Goal: Information Seeking & Learning: Check status

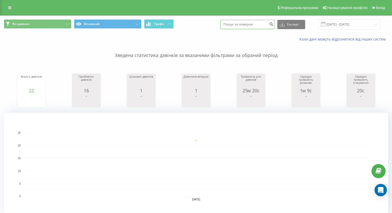
click at [237, 23] on input at bounding box center [247, 24] width 55 height 9
paste input "380672205880"
type input "380672205880"
click at [273, 25] on icon "submit" at bounding box center [271, 23] width 4 height 3
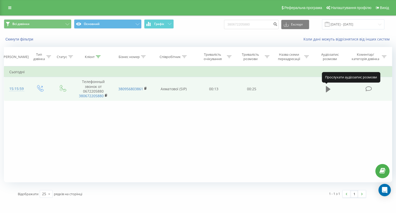
click at [329, 89] on icon at bounding box center [328, 89] width 5 height 6
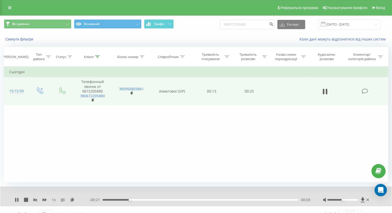
click at [347, 200] on div at bounding box center [342, 200] width 31 height 2
click at [351, 200] on div at bounding box center [342, 200] width 31 height 2
click at [355, 199] on div at bounding box center [342, 200] width 31 height 2
click at [357, 200] on div at bounding box center [342, 200] width 31 height 2
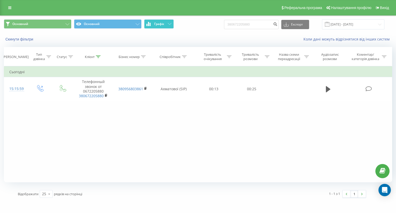
click at [158, 22] on span "Графік" at bounding box center [159, 24] width 10 height 4
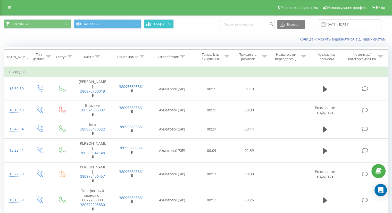
click at [156, 21] on button "Графік" at bounding box center [159, 23] width 30 height 9
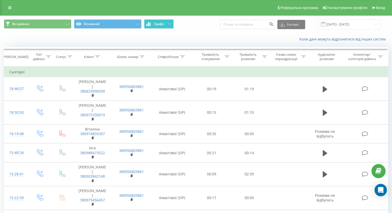
click at [155, 23] on span "Графік" at bounding box center [159, 24] width 10 height 4
